Goal: Task Accomplishment & Management: Manage account settings

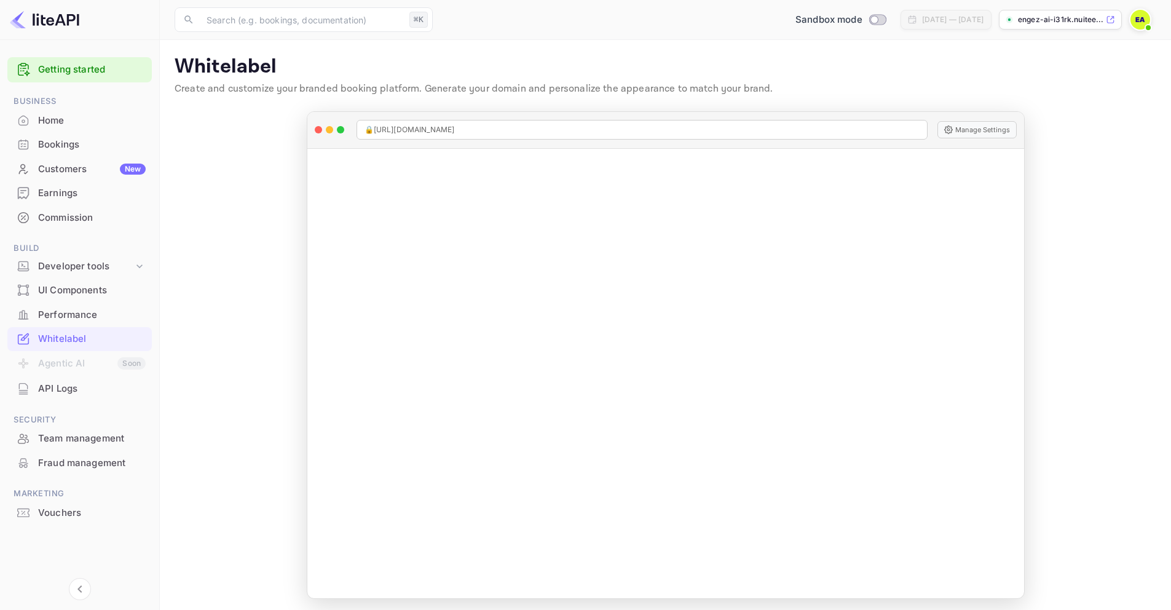
click at [1111, 18] on icon at bounding box center [1110, 20] width 7 height 7
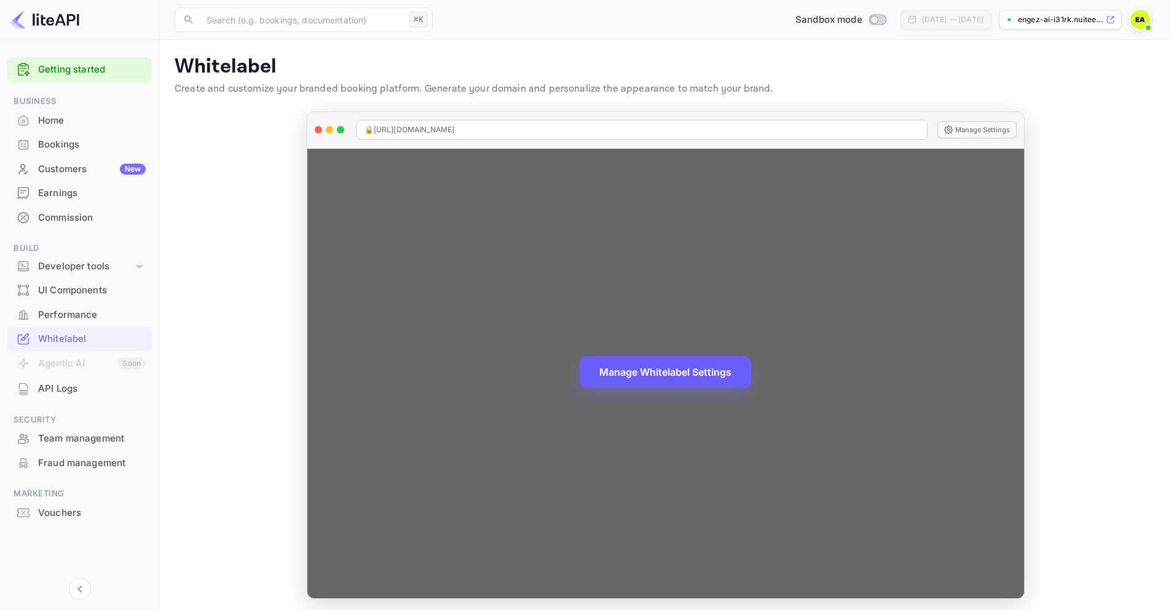
click at [666, 369] on button "Manage Whitelabel Settings" at bounding box center [665, 372] width 171 height 32
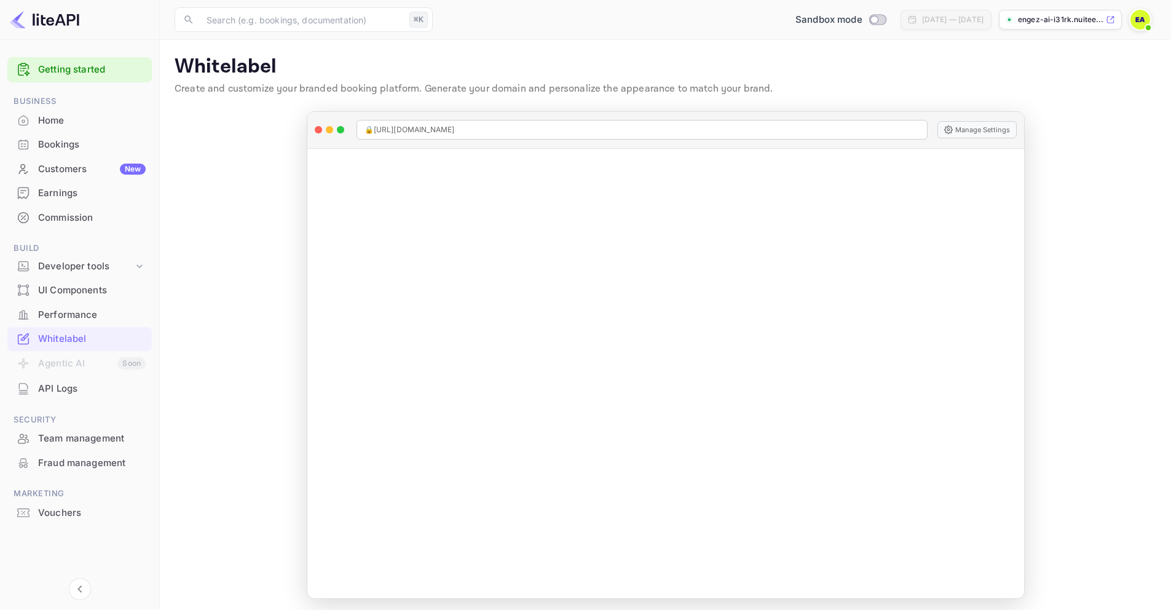
click at [1063, 20] on p "engez-ai-i31rk.nuitee...." at bounding box center [1060, 19] width 85 height 11
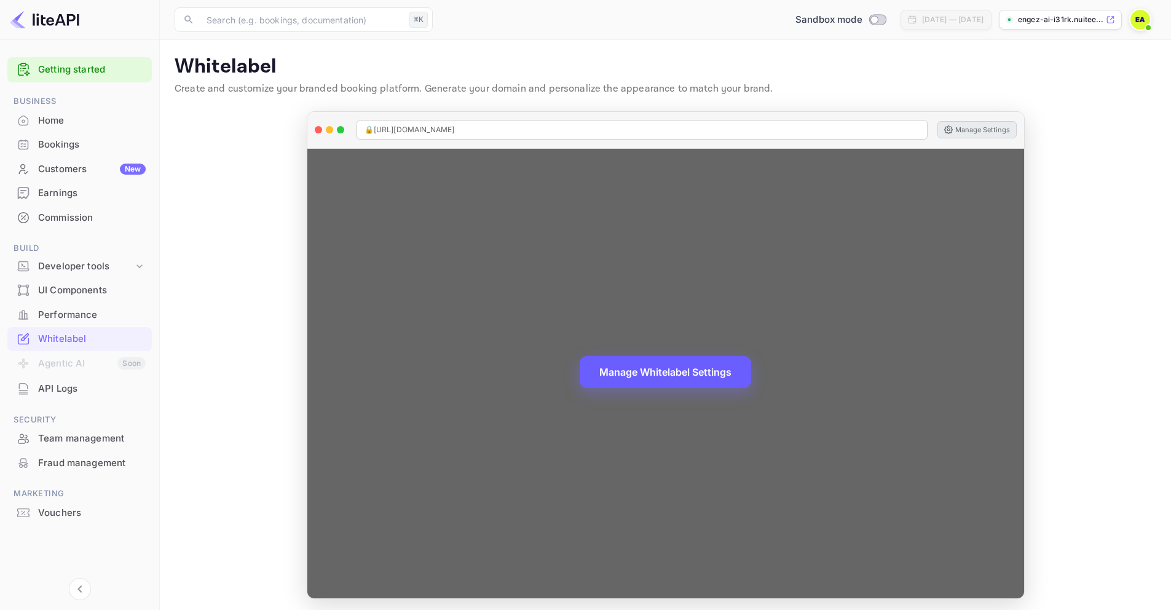
click at [980, 127] on button "Manage Settings" at bounding box center [976, 129] width 79 height 17
click at [658, 374] on button "Manage Whitelabel Settings" at bounding box center [665, 372] width 171 height 32
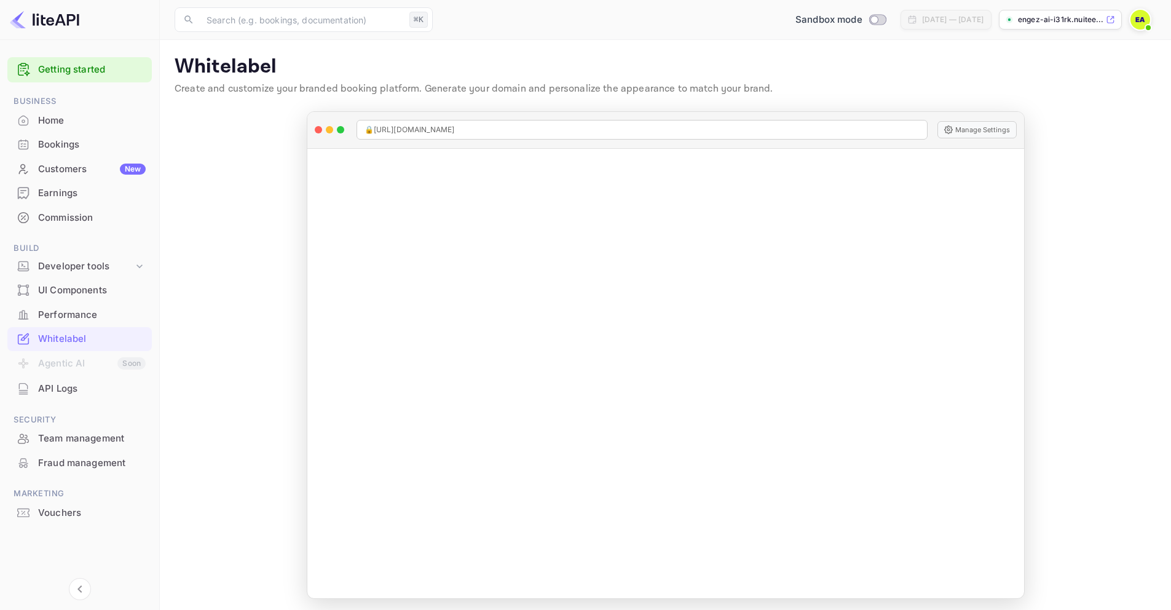
click at [1058, 17] on p "engez-ai-i31rk.nuitee...." at bounding box center [1060, 19] width 85 height 11
click at [1074, 20] on p "engez-ai-i31rk.nuitee...." at bounding box center [1060, 19] width 85 height 11
click at [47, 124] on div "Home" at bounding box center [92, 121] width 108 height 14
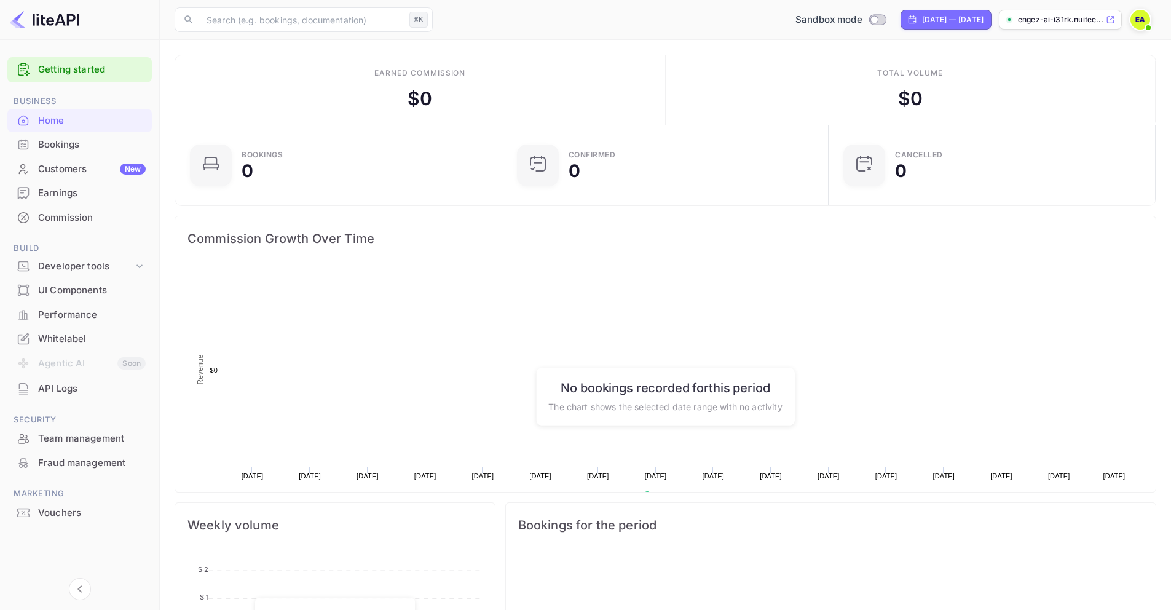
scroll to position [191, 310]
click at [60, 335] on div "Whitelabel" at bounding box center [92, 339] width 108 height 14
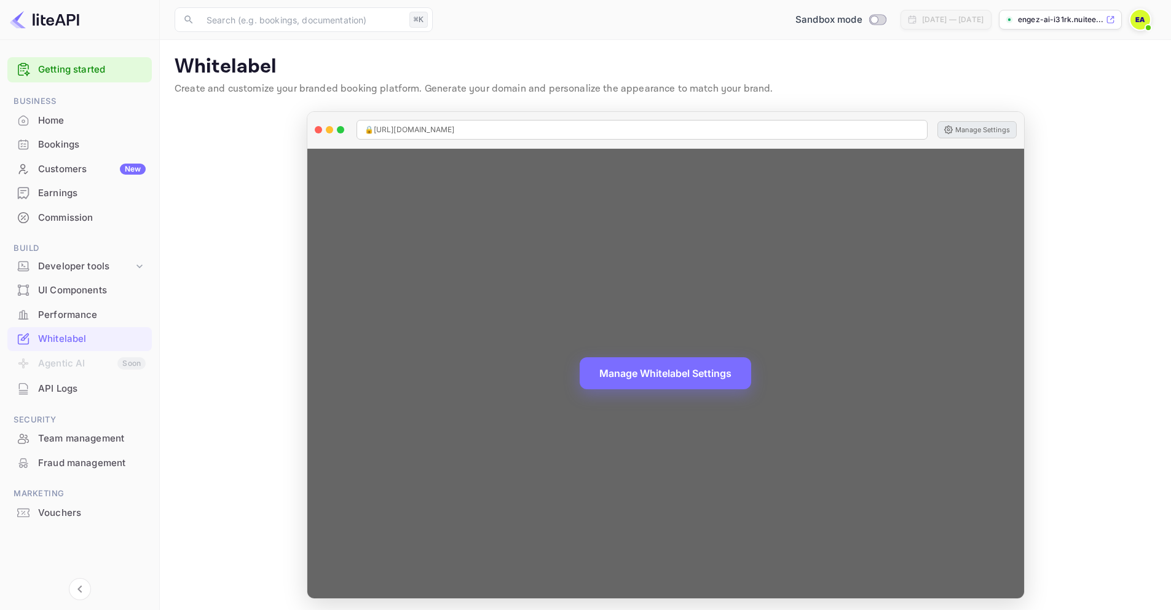
click at [982, 127] on button "Manage Settings" at bounding box center [976, 129] width 79 height 17
